Goal: Task Accomplishment & Management: Manage account settings

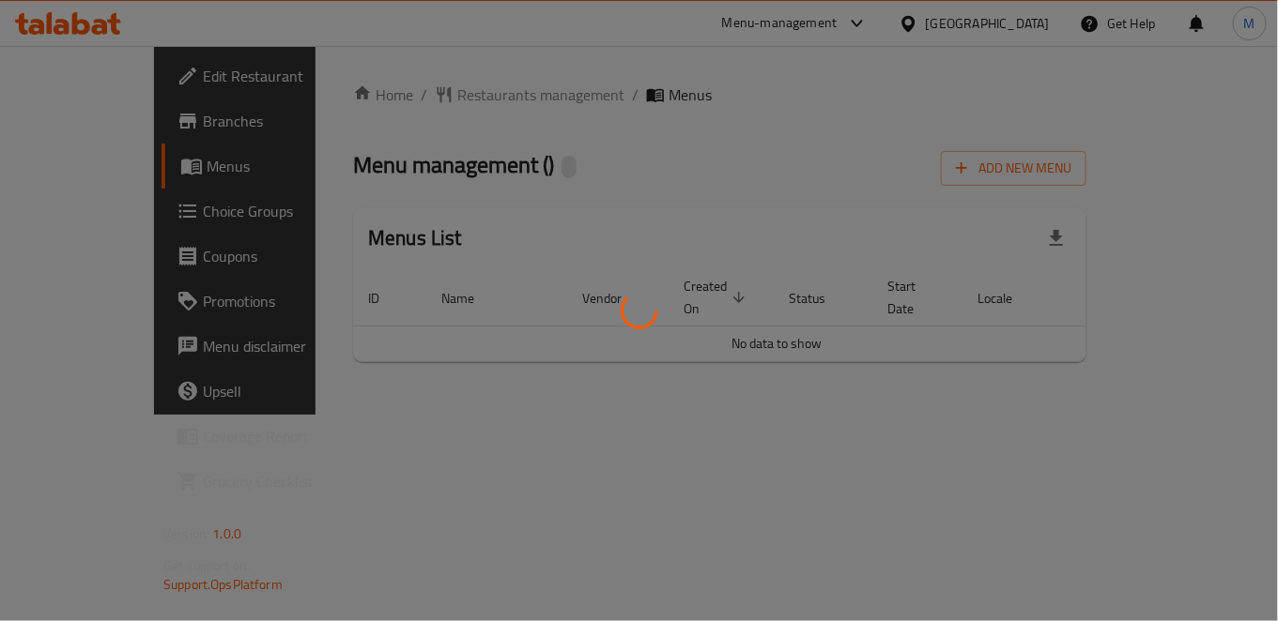
click at [1138, 503] on div at bounding box center [639, 310] width 1278 height 621
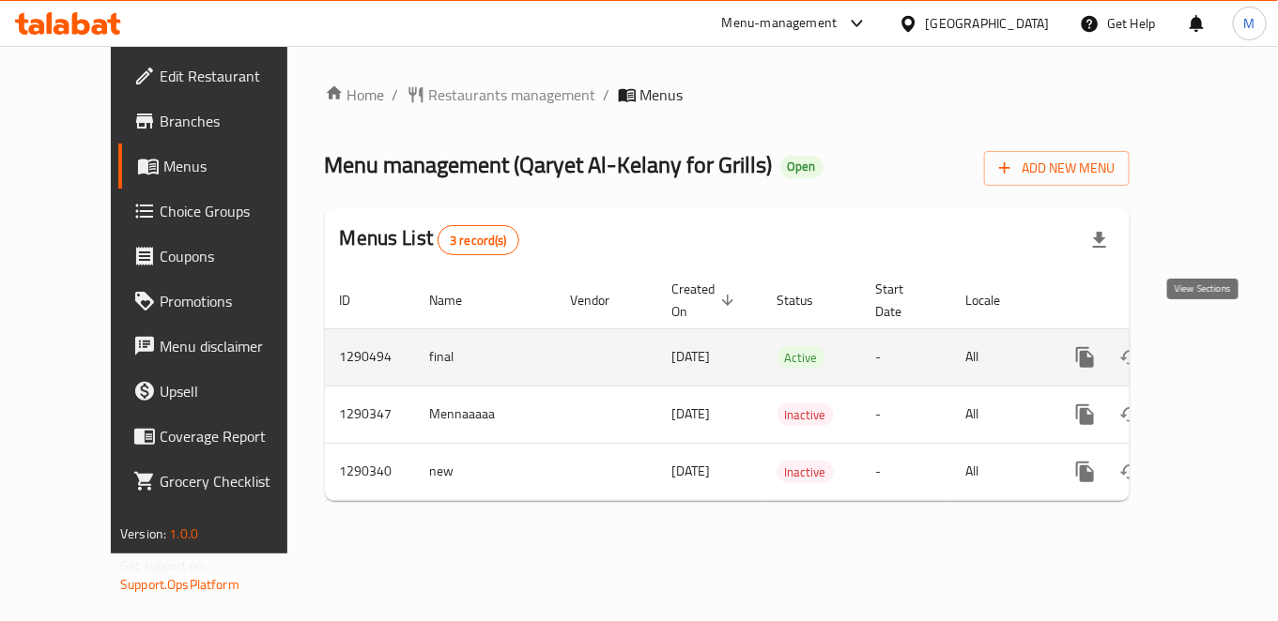
click at [1209, 346] on icon "enhanced table" at bounding box center [1220, 357] width 23 height 23
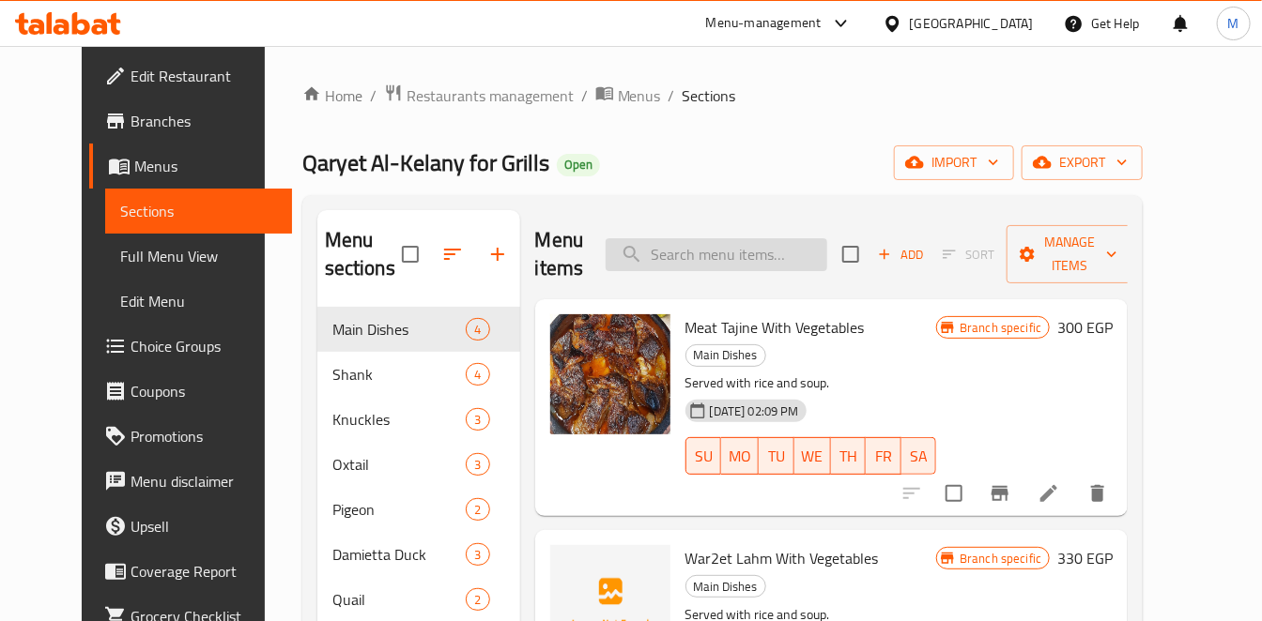
click at [712, 254] on input "search" at bounding box center [716, 254] width 222 height 33
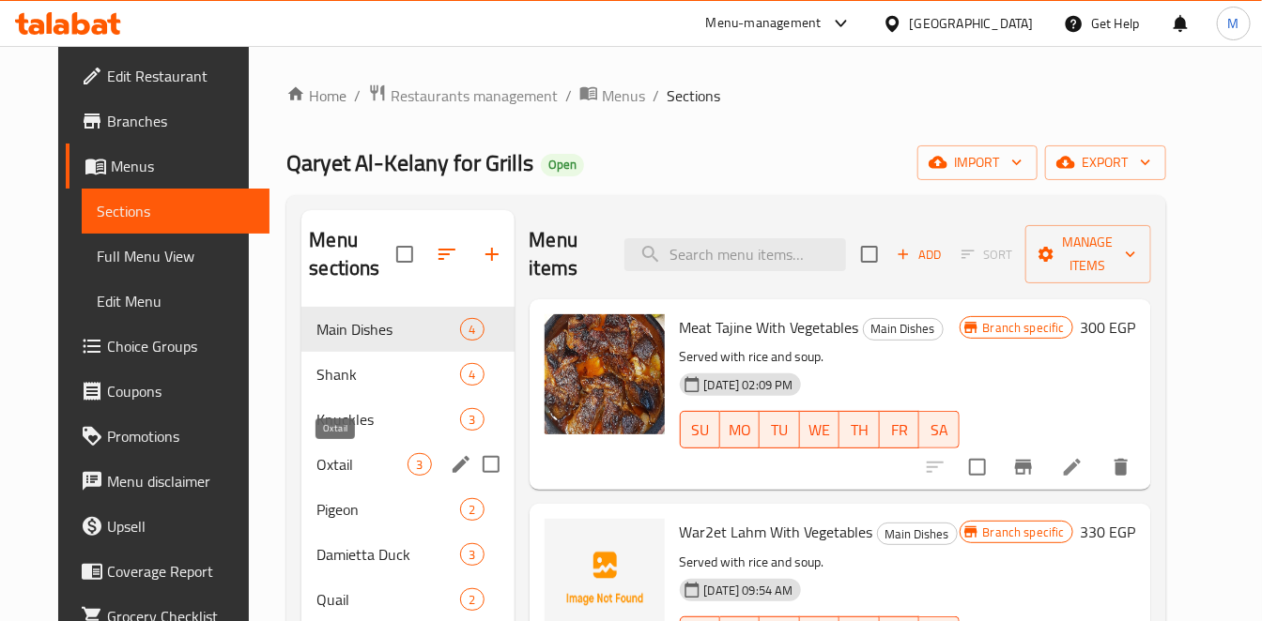
click at [347, 469] on span "Oxtail" at bounding box center [361, 464] width 91 height 23
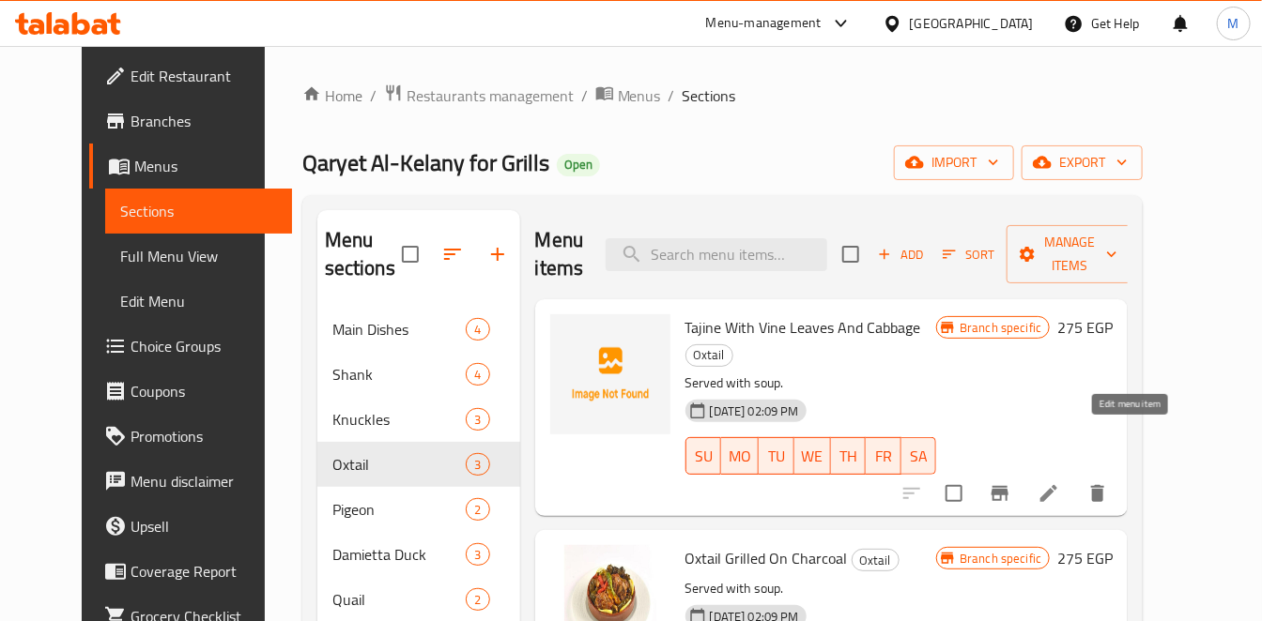
click at [1060, 482] on icon at bounding box center [1048, 493] width 23 height 23
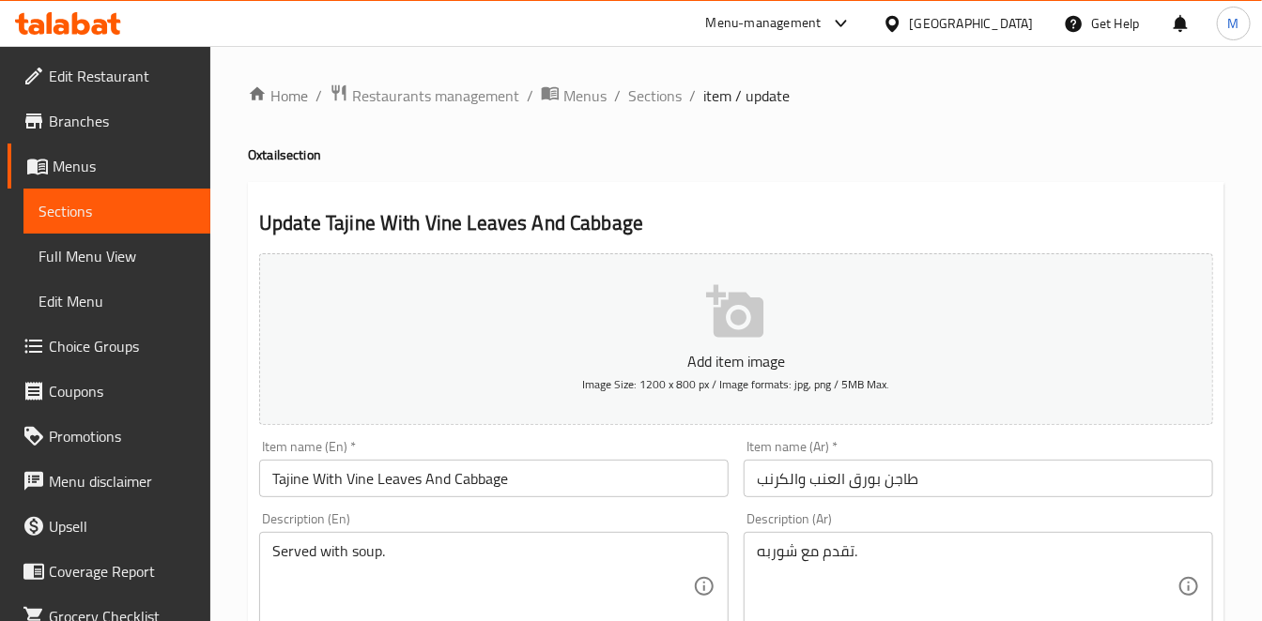
click at [882, 485] on input "طاجن بورق العنب والكرنب" at bounding box center [977, 479] width 469 height 38
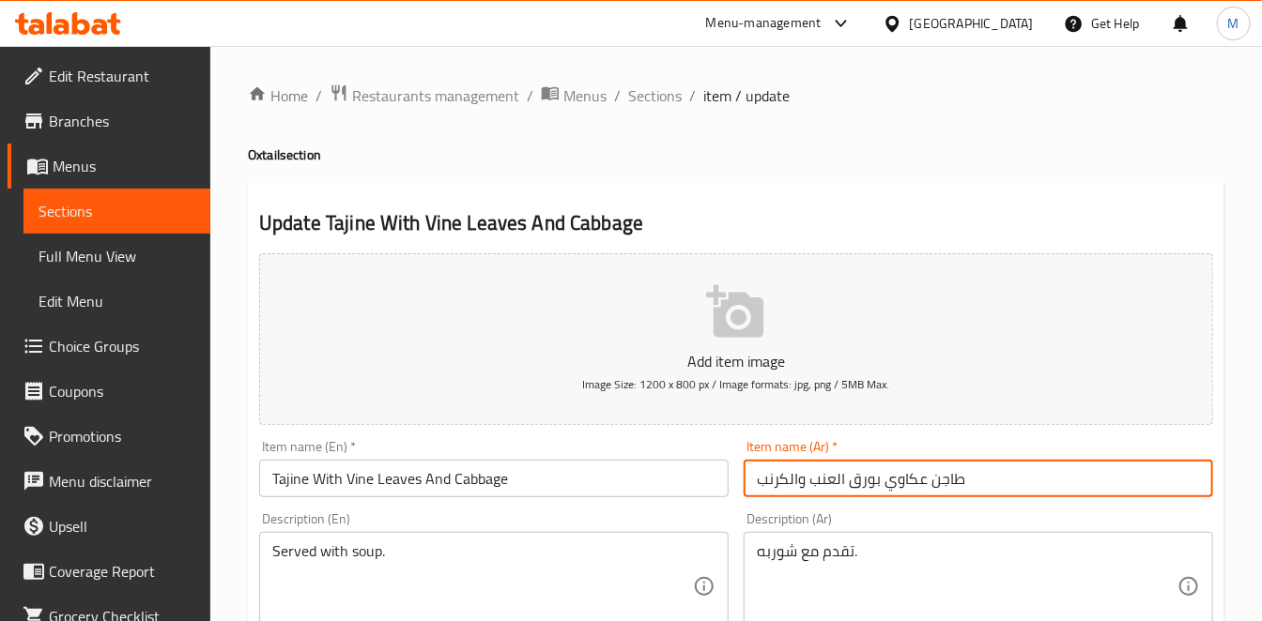
type input "طاجن عكاوي بورق العنب والكرنب"
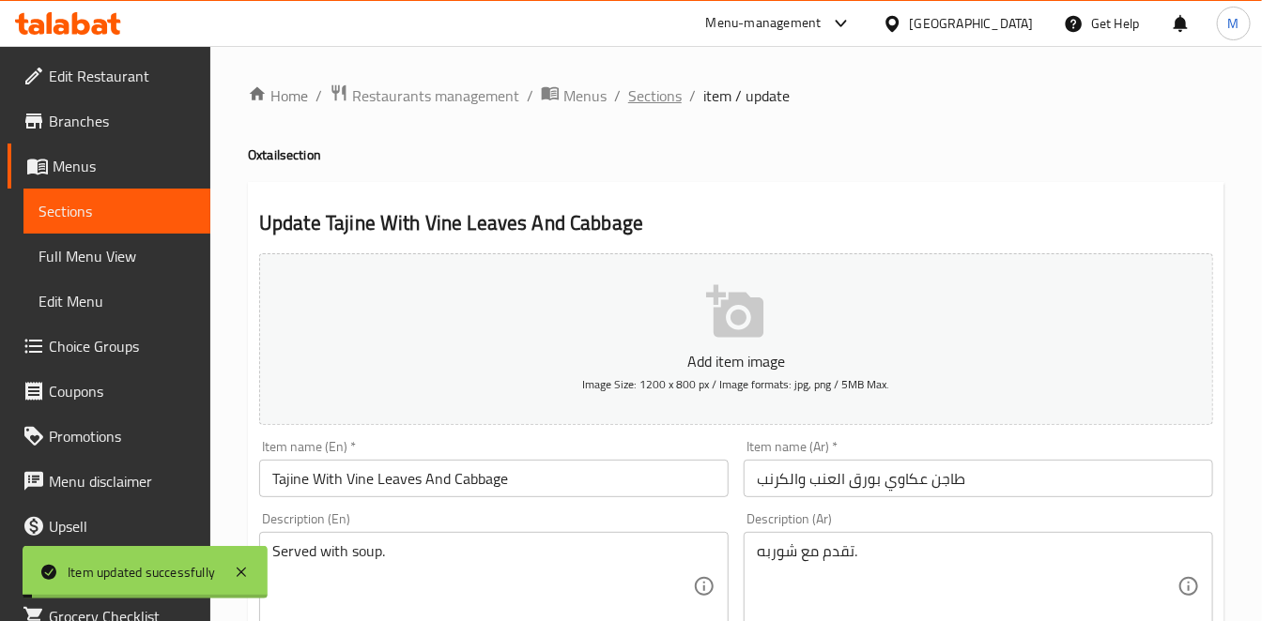
click at [648, 96] on span "Sections" at bounding box center [655, 95] width 54 height 23
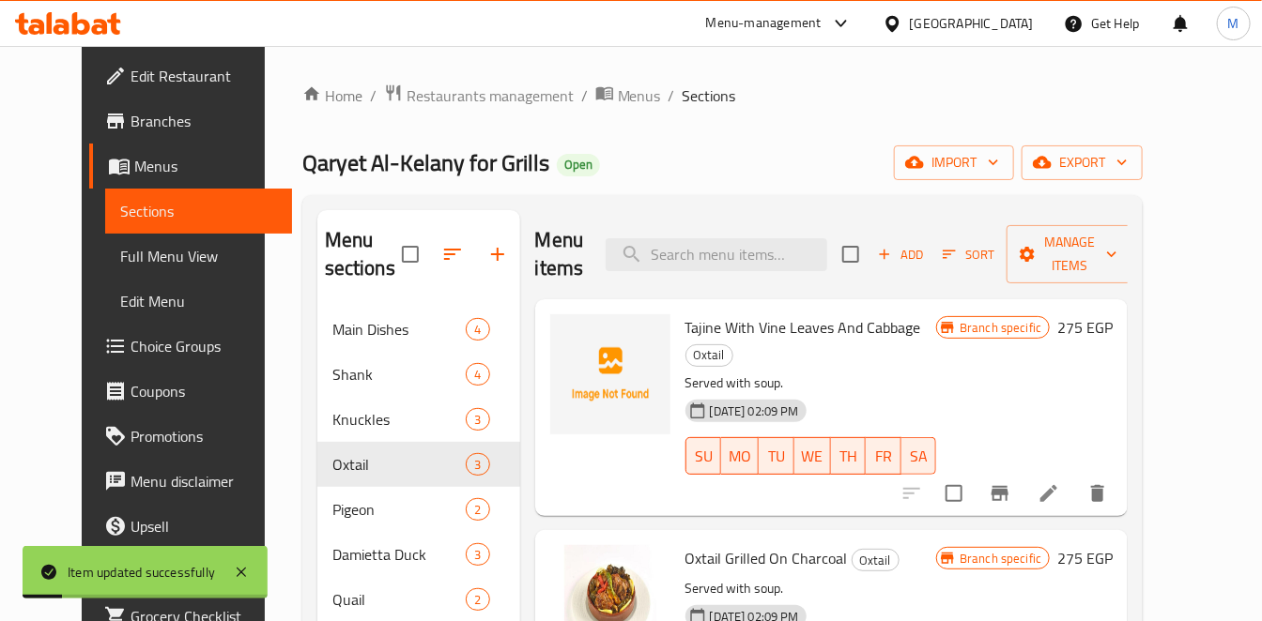
click at [42, 29] on icon at bounding box center [36, 27] width 16 height 16
